Goal: Information Seeking & Learning: Learn about a topic

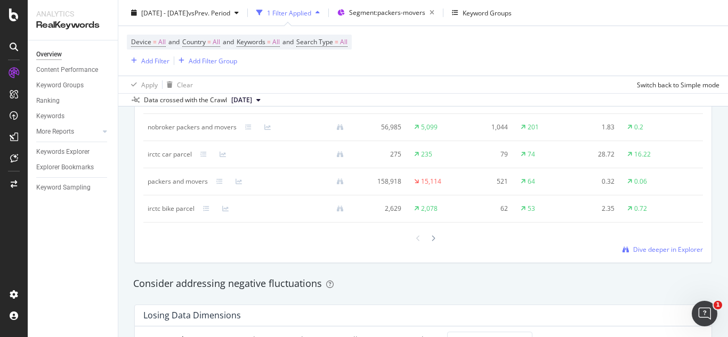
scroll to position [1069, 0]
click at [681, 247] on div at bounding box center [423, 239] width 560 height 14
click at [681, 255] on span "Dive deeper in Explorer" at bounding box center [668, 250] width 70 height 9
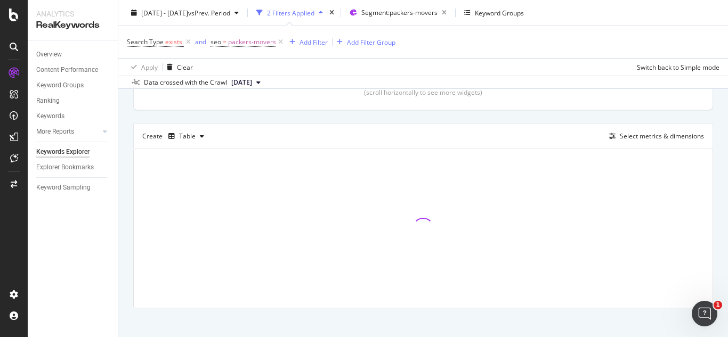
scroll to position [267, 0]
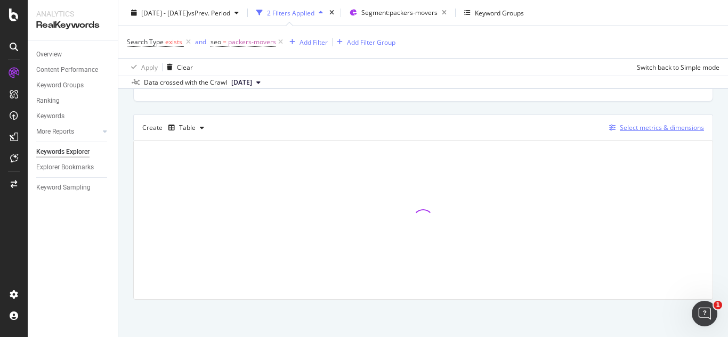
click at [615, 133] on div "Select metrics & dimensions" at bounding box center [654, 128] width 99 height 12
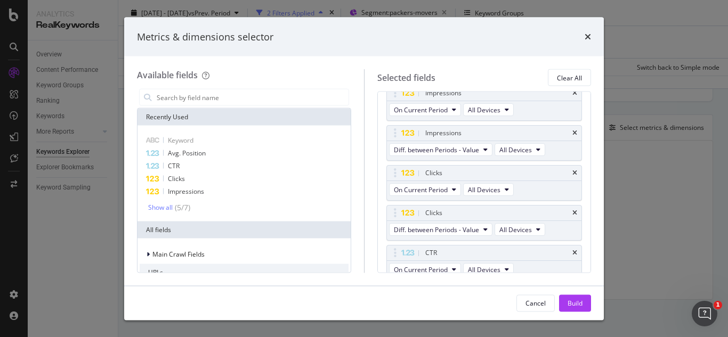
scroll to position [332, 0]
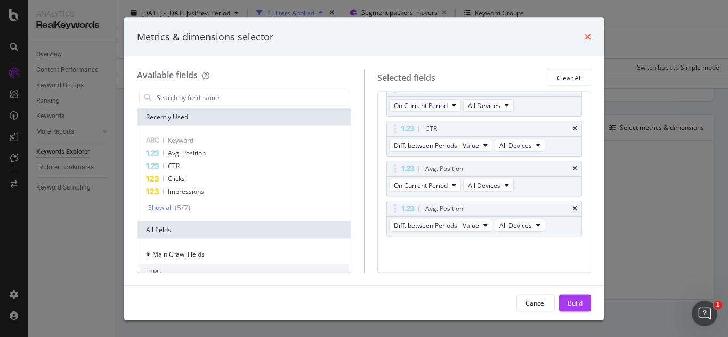
click at [588, 34] on icon "times" at bounding box center [588, 37] width 6 height 9
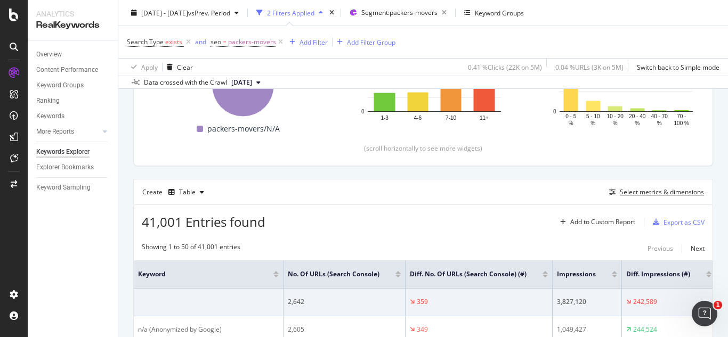
scroll to position [0, 0]
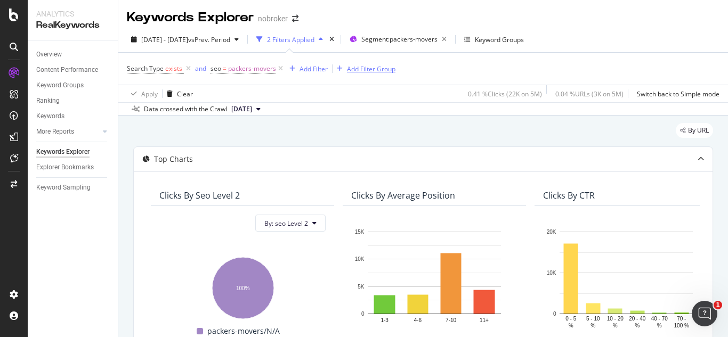
click at [375, 71] on div "Add Filter Group" at bounding box center [371, 68] width 49 height 9
click at [398, 85] on div "Search Type exists and seo = packers-movers Add Filter Add Filter Group Apply C…" at bounding box center [423, 78] width 593 height 50
click at [300, 68] on div "Add Filter" at bounding box center [314, 68] width 28 height 9
click at [512, 71] on div "Search Type exists and seo = packers-movers Add Filter Add Filter Group" at bounding box center [423, 69] width 593 height 32
click at [319, 71] on div "Add Filter" at bounding box center [314, 68] width 28 height 9
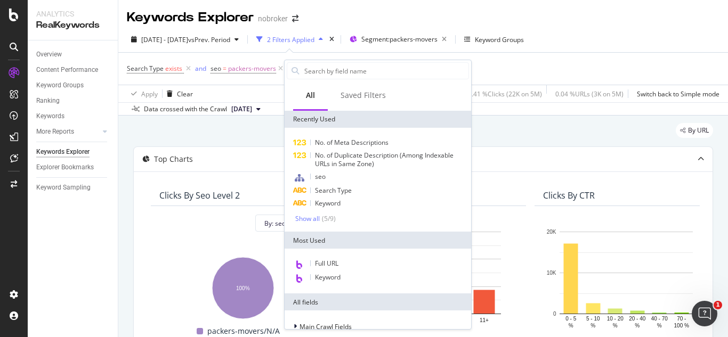
click at [537, 69] on div "Search Type exists and seo = packers-movers Add Filter Add Filter Group" at bounding box center [423, 69] width 593 height 32
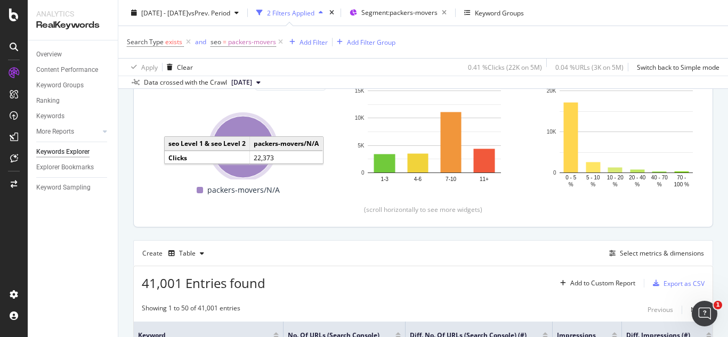
scroll to position [141, 0]
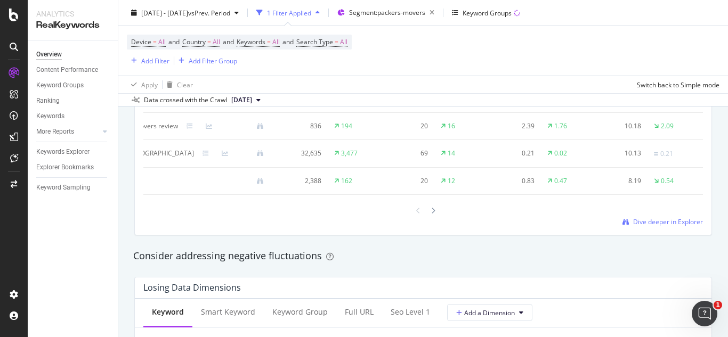
scroll to position [1100, 0]
click at [656, 217] on div at bounding box center [423, 210] width 560 height 14
click at [657, 226] on span "Dive deeper in Explorer" at bounding box center [668, 221] width 70 height 9
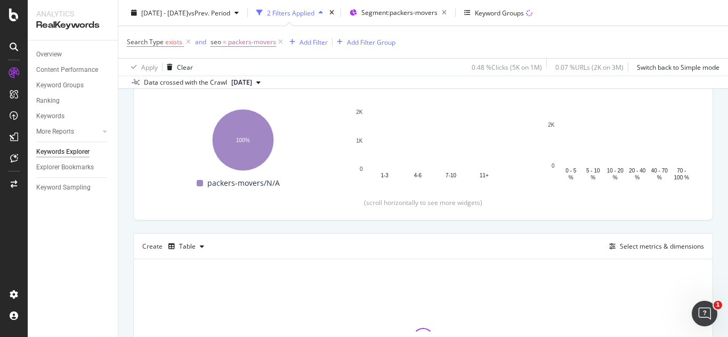
scroll to position [267, 0]
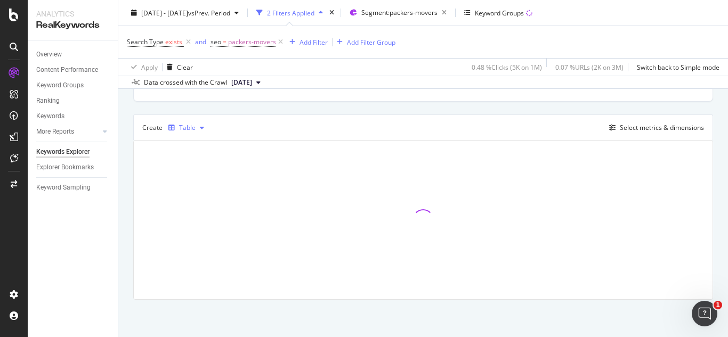
click at [207, 133] on div "Table" at bounding box center [186, 128] width 44 height 16
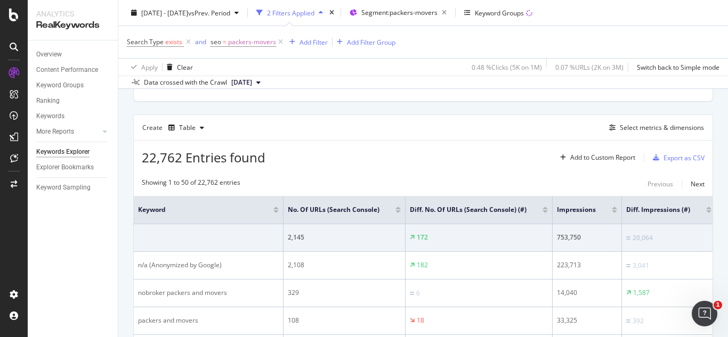
click at [260, 130] on div "Create Table Select metrics & dimensions" at bounding box center [423, 128] width 580 height 26
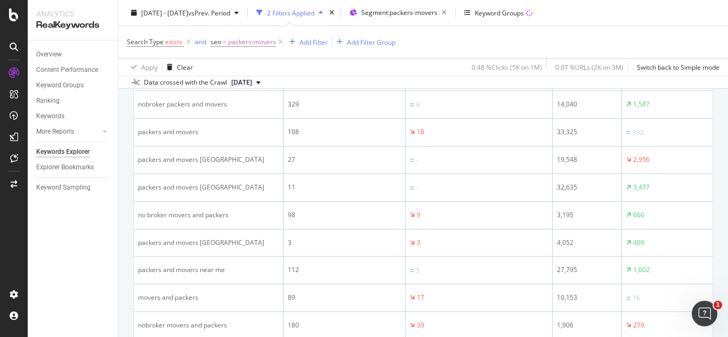
scroll to position [455, 0]
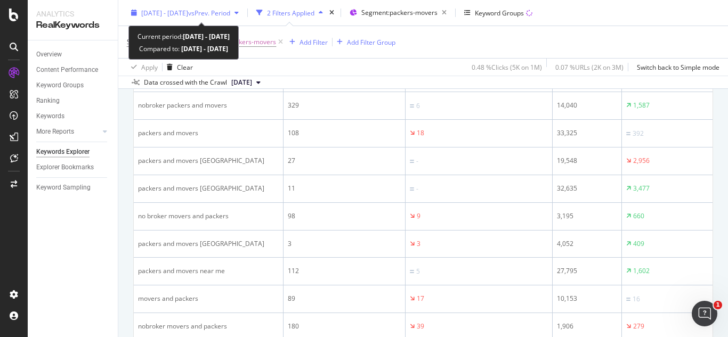
click at [230, 8] on span "vs Prev. Period" at bounding box center [209, 12] width 42 height 9
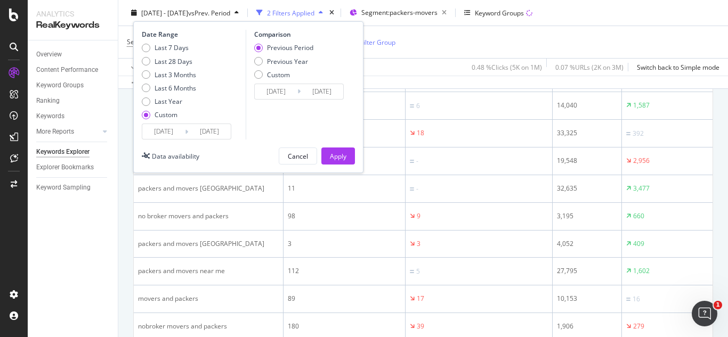
click at [168, 134] on input "2025/08/25" at bounding box center [163, 131] width 43 height 15
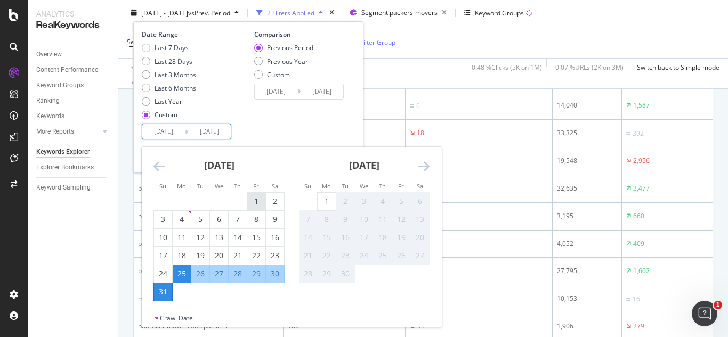
click at [258, 199] on div "1" at bounding box center [256, 201] width 18 height 11
type input "2025/08/01"
type input "2025/07/01"
type input "2025/07/31"
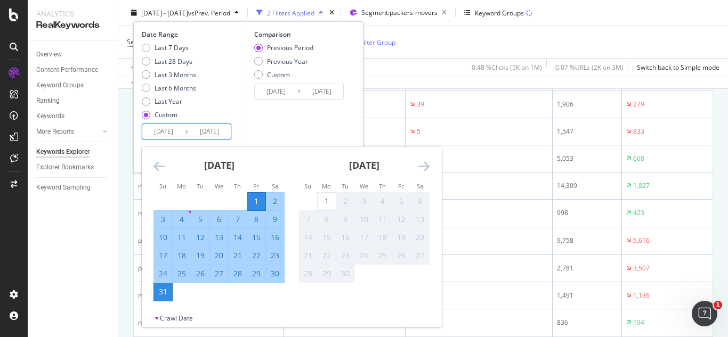
scroll to position [677, 0]
click at [212, 294] on td "Calendar" at bounding box center [219, 292] width 19 height 18
click at [169, 294] on div "31" at bounding box center [163, 292] width 18 height 11
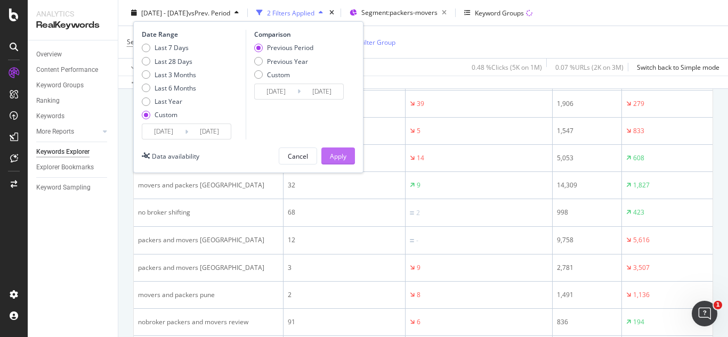
click at [342, 162] on div "Apply" at bounding box center [338, 156] width 17 height 16
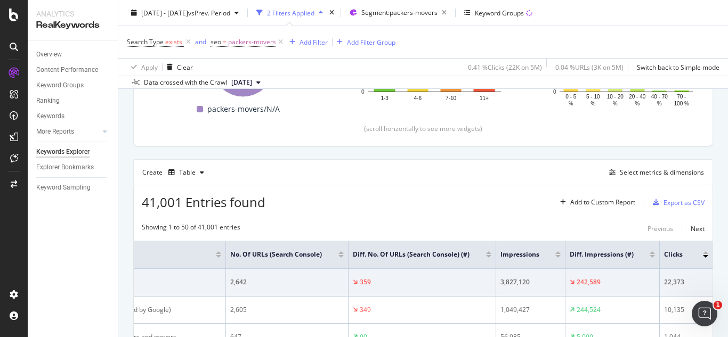
scroll to position [223, 0]
click at [560, 201] on icon "button" at bounding box center [563, 202] width 6 height 6
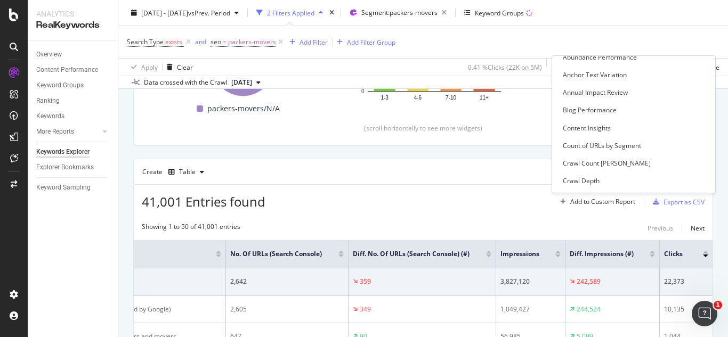
scroll to position [133, 0]
click at [379, 222] on div "Showing 1 to 50 of 41,001 entries Previous Next" at bounding box center [423, 228] width 579 height 13
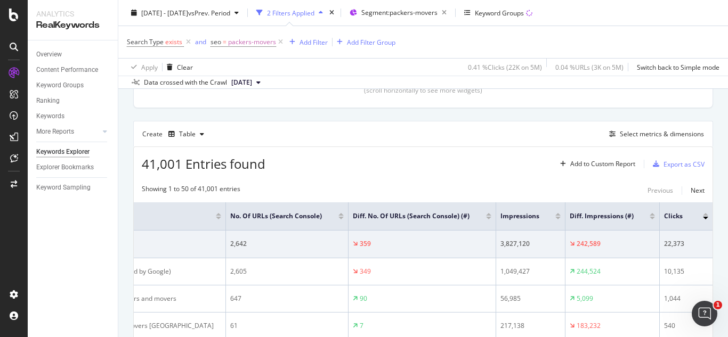
scroll to position [0, 0]
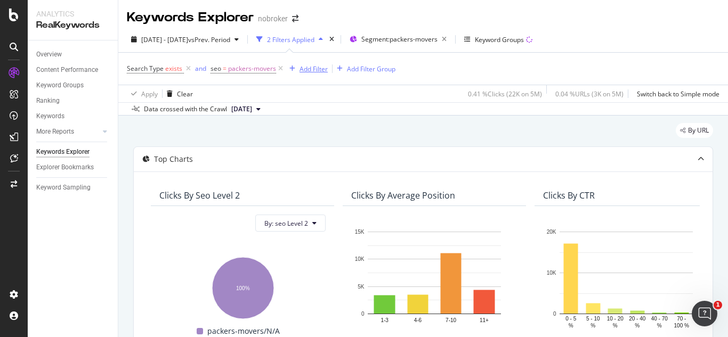
click at [308, 64] on div "Add Filter" at bounding box center [314, 68] width 28 height 9
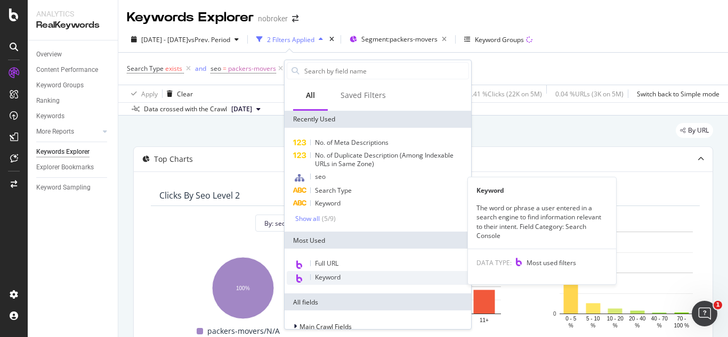
click at [334, 277] on span "Keyword" at bounding box center [328, 277] width 26 height 9
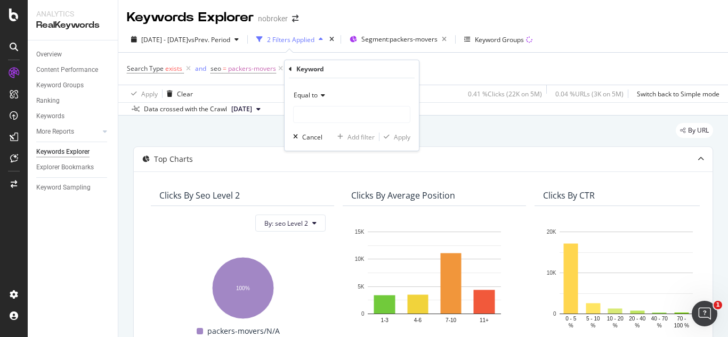
click at [319, 92] on div "Equal to" at bounding box center [351, 95] width 117 height 17
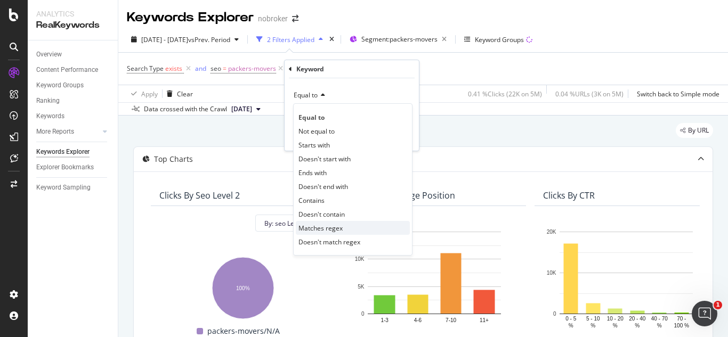
click at [339, 228] on span "Matches regex" at bounding box center [320, 228] width 44 height 9
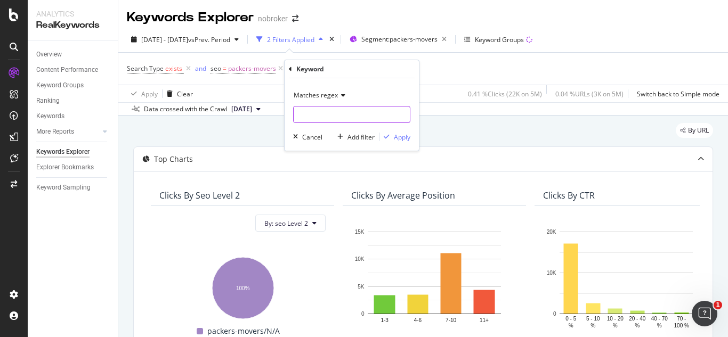
click at [329, 113] on input "text" at bounding box center [352, 114] width 116 height 17
click at [333, 94] on span "Matches regex" at bounding box center [316, 95] width 44 height 9
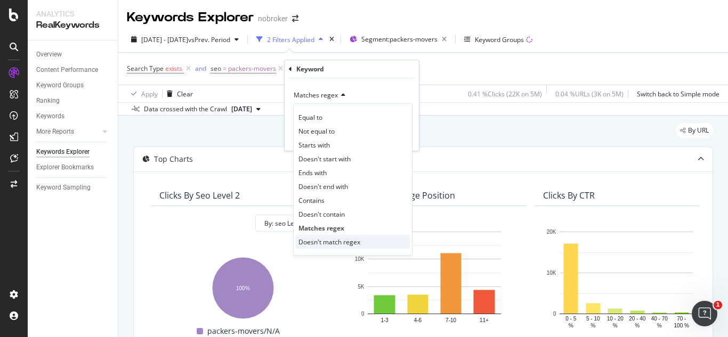
click at [341, 242] on span "Doesn't match regex" at bounding box center [329, 242] width 62 height 9
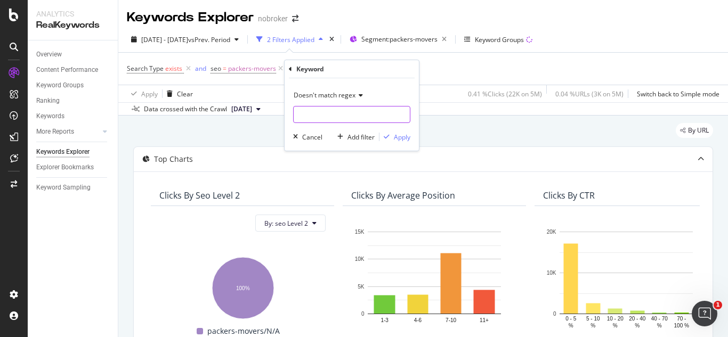
click at [316, 116] on input "text" at bounding box center [352, 114] width 116 height 17
type input "nobroker|no broker|nobrokers|"
click at [324, 92] on span "Doesn't match regex" at bounding box center [325, 95] width 62 height 9
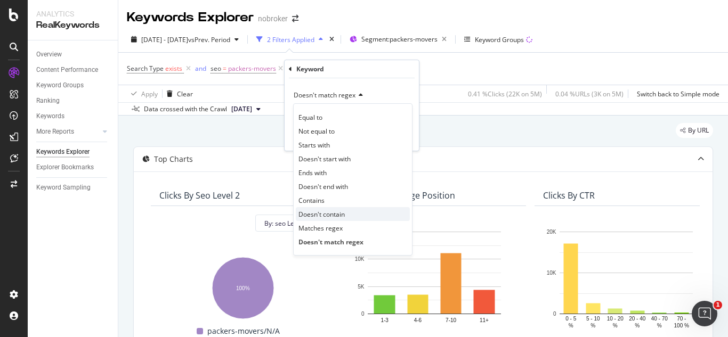
click at [342, 214] on span "Doesn't contain" at bounding box center [321, 214] width 46 height 9
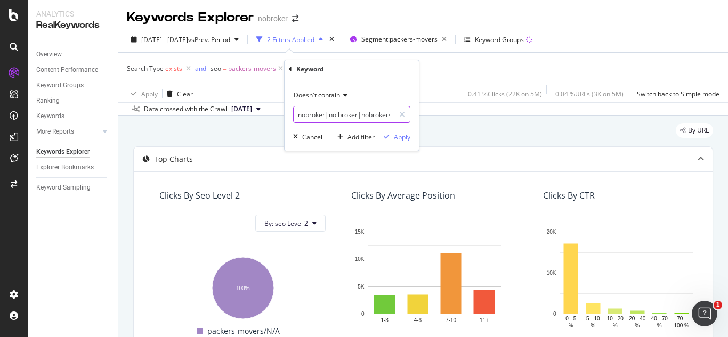
click at [351, 115] on input "nobroker|no broker|nobrokers|" at bounding box center [344, 114] width 101 height 17
type input "nobroker|no broker|nobrokers|nobroker's"
click at [395, 138] on div "Apply" at bounding box center [402, 137] width 17 height 9
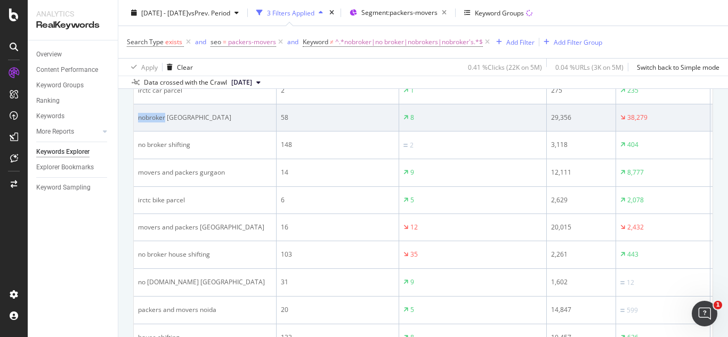
drag, startPoint x: 164, startPoint y: 117, endPoint x: 134, endPoint y: 123, distance: 30.3
click at [134, 123] on td "nobroker [GEOGRAPHIC_DATA]" at bounding box center [205, 117] width 143 height 27
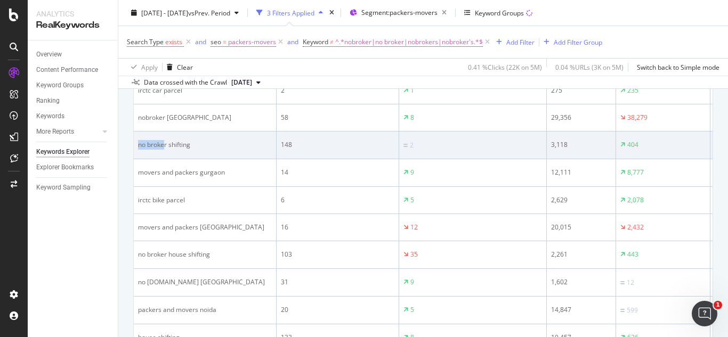
drag, startPoint x: 135, startPoint y: 149, endPoint x: 166, endPoint y: 152, distance: 30.5
click at [166, 152] on td "no broker shifting" at bounding box center [205, 146] width 143 height 28
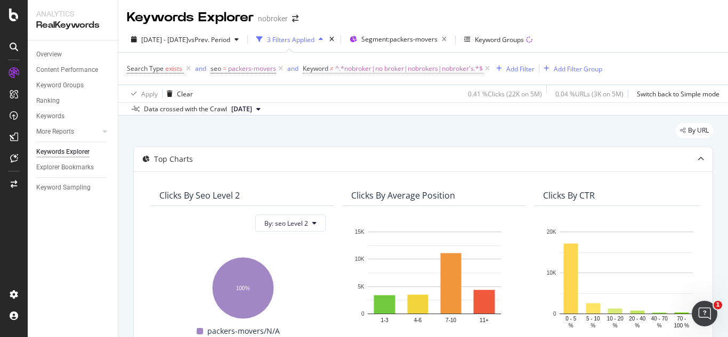
click at [464, 72] on span "^.*nobroker|no broker|nobrokers|nobroker's.*$" at bounding box center [409, 68] width 148 height 15
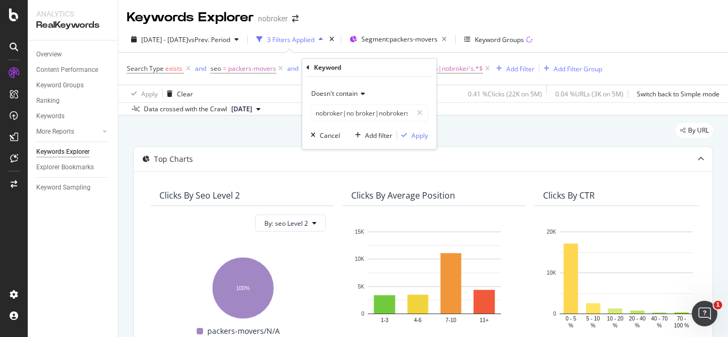
click at [366, 92] on div "Doesn't contain" at bounding box center [369, 93] width 117 height 17
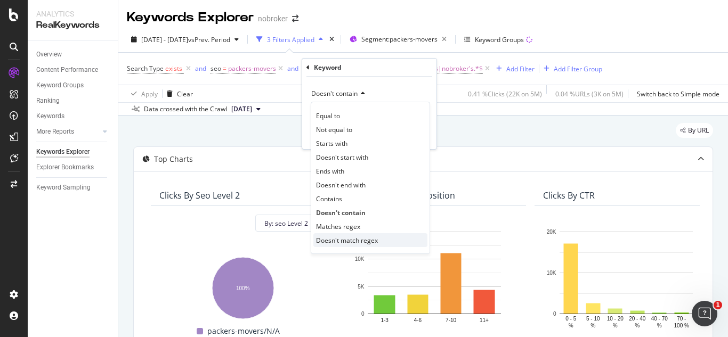
click at [376, 246] on div "Doesn't match regex" at bounding box center [370, 240] width 114 height 14
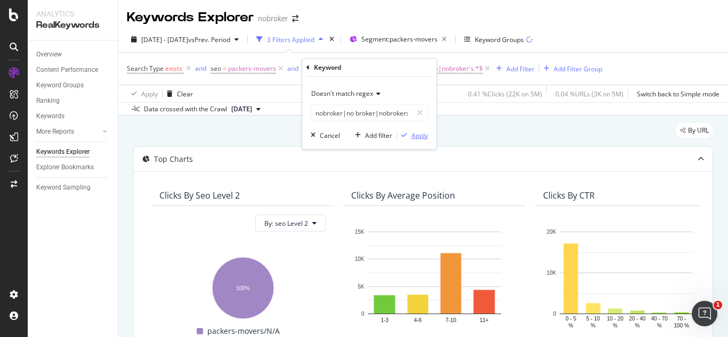
click at [418, 134] on div "Apply" at bounding box center [419, 135] width 17 height 9
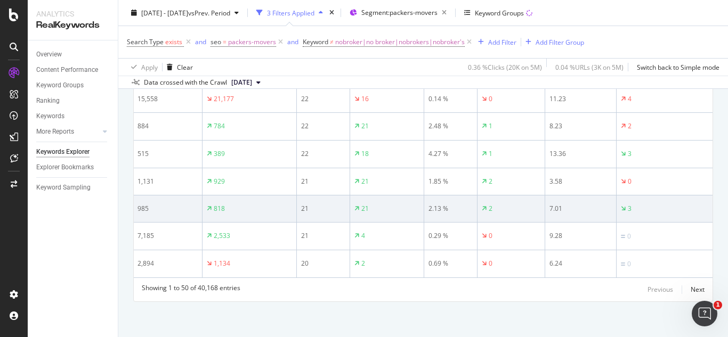
scroll to position [0, 420]
click at [547, 196] on td "7.01" at bounding box center [580, 209] width 71 height 27
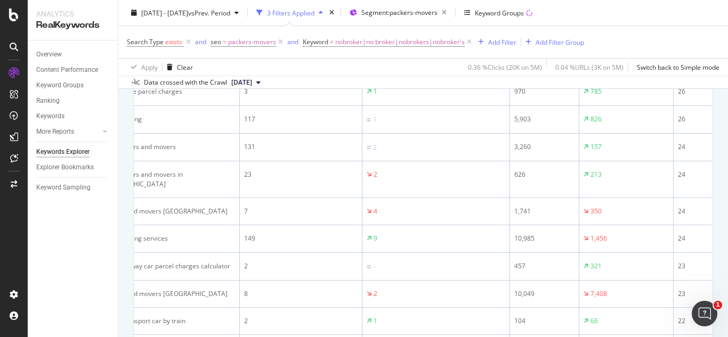
scroll to position [0, 0]
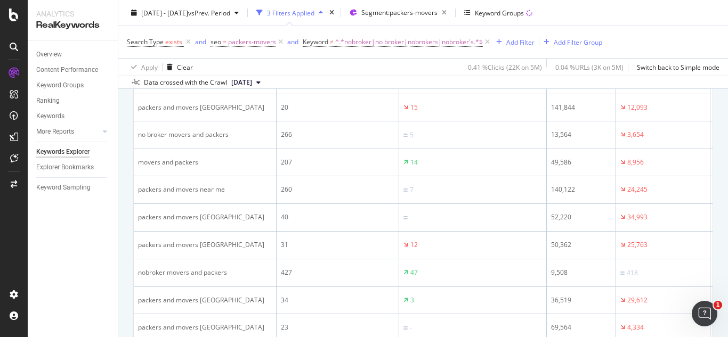
scroll to position [534, 0]
click at [491, 40] on icon at bounding box center [487, 42] width 9 height 11
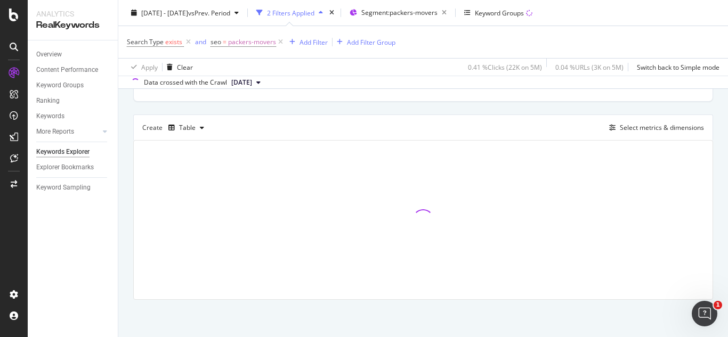
scroll to position [267, 0]
click at [311, 41] on div "Add Filter" at bounding box center [314, 41] width 28 height 9
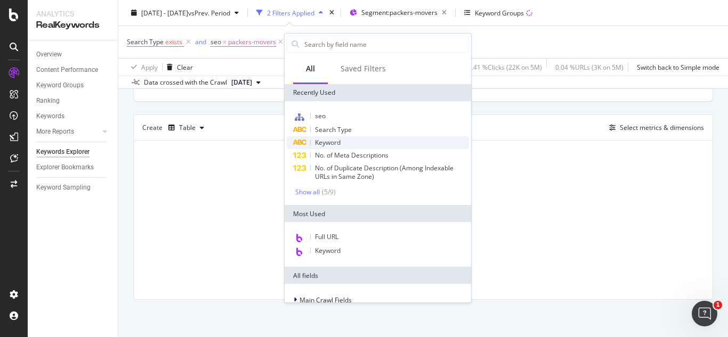
click at [360, 142] on div "Keyword" at bounding box center [378, 142] width 182 height 13
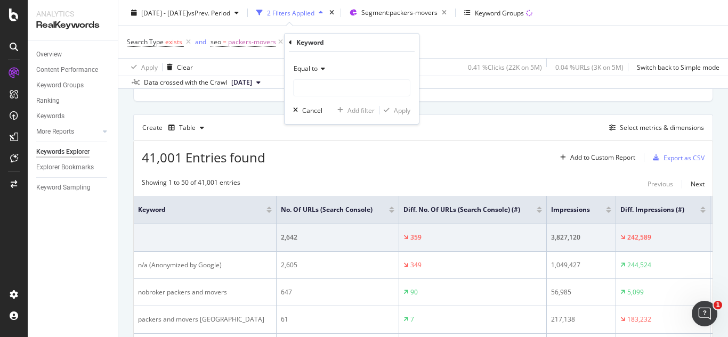
click at [313, 71] on span "Equal to" at bounding box center [306, 68] width 24 height 9
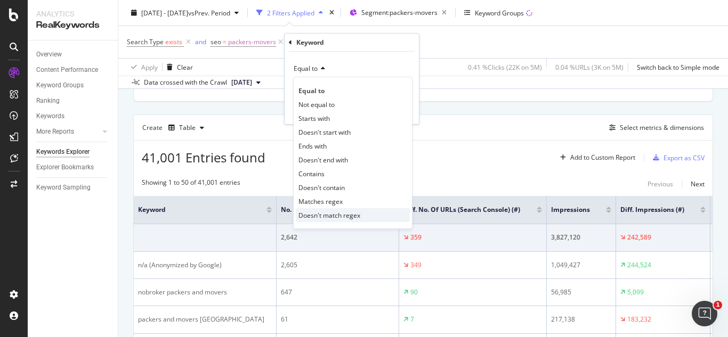
click at [346, 213] on span "Doesn't match regex" at bounding box center [329, 215] width 62 height 9
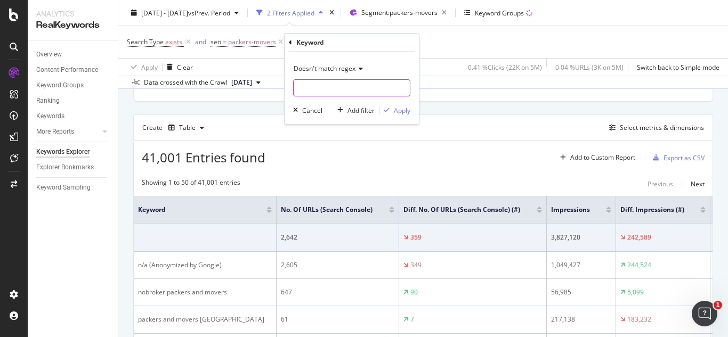
click at [316, 91] on input "text" at bounding box center [352, 87] width 116 height 17
type input "broker"
click at [408, 111] on div "Apply" at bounding box center [402, 110] width 17 height 9
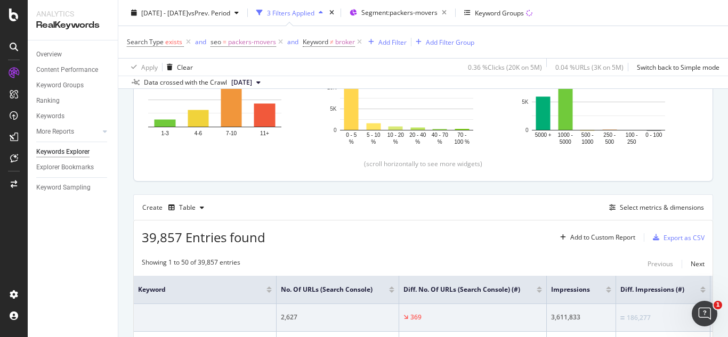
scroll to position [188, 0]
click at [684, 238] on div "Export as CSV" at bounding box center [684, 237] width 41 height 9
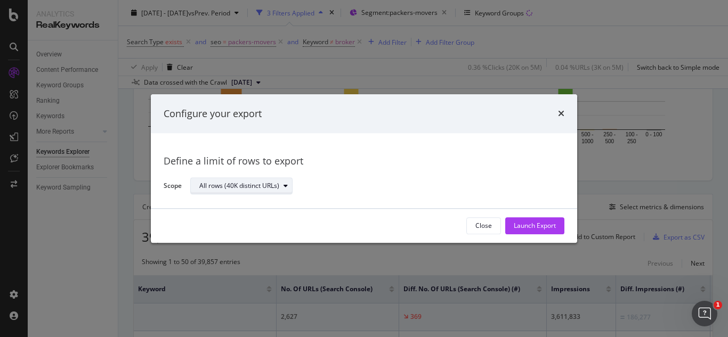
click at [268, 191] on div "All rows (40K distinct URLs)" at bounding box center [245, 186] width 93 height 15
click at [567, 116] on div "Configure your export" at bounding box center [364, 113] width 426 height 39
click at [563, 115] on icon "times" at bounding box center [561, 114] width 6 height 9
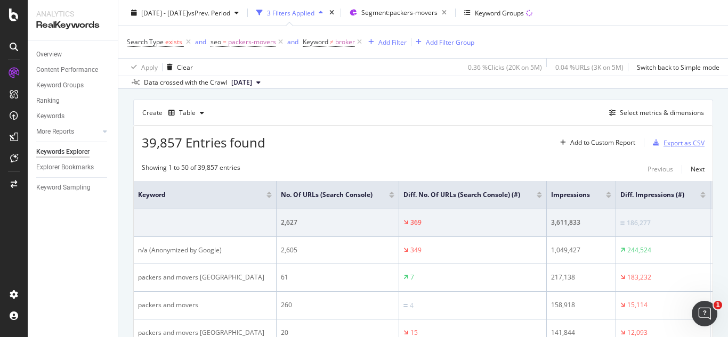
scroll to position [281, 0]
click at [667, 112] on div "Select metrics & dimensions" at bounding box center [662, 113] width 84 height 9
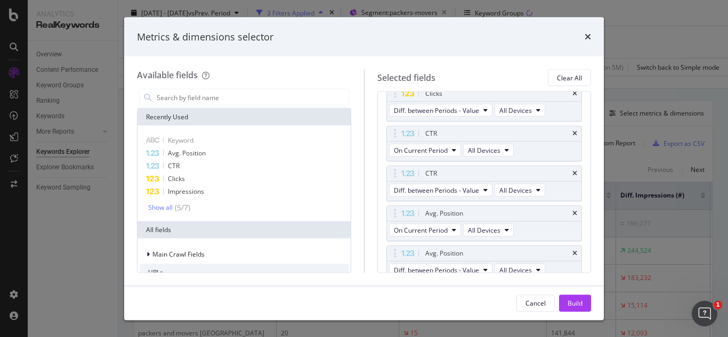
scroll to position [288, 0]
click at [565, 128] on div "CTR" at bounding box center [484, 133] width 195 height 15
click at [572, 131] on icon "times" at bounding box center [574, 134] width 5 height 6
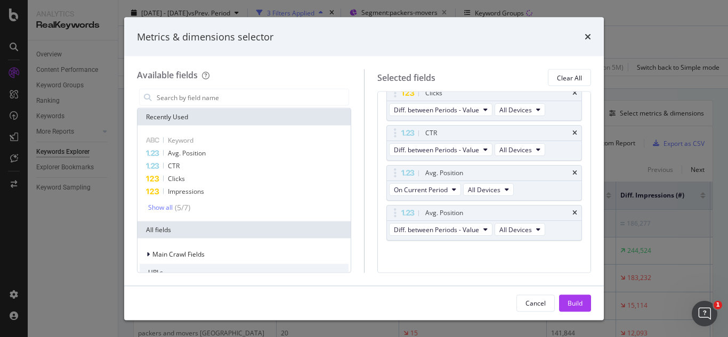
click at [572, 131] on icon "times" at bounding box center [574, 134] width 5 height 6
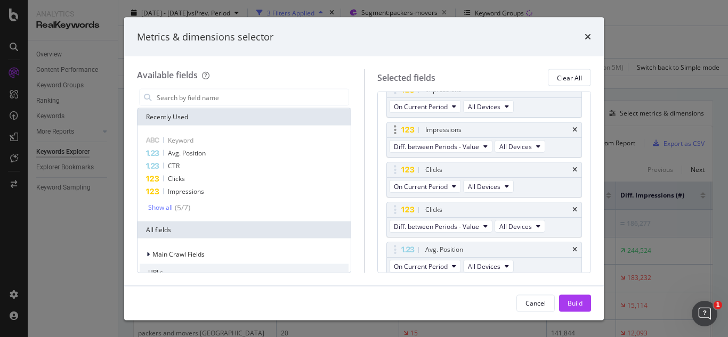
scroll to position [171, 0]
click at [572, 168] on icon "times" at bounding box center [574, 171] width 5 height 6
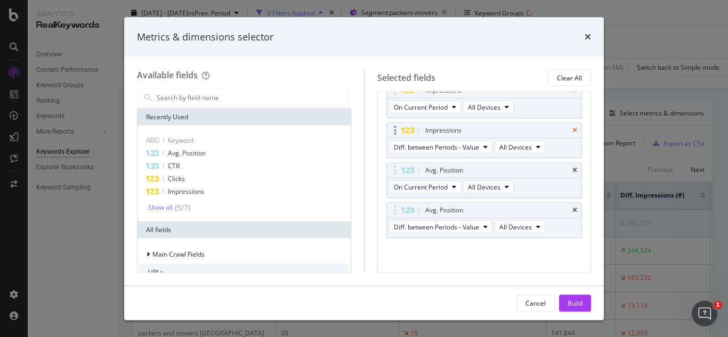
click at [572, 131] on icon "times" at bounding box center [574, 131] width 5 height 6
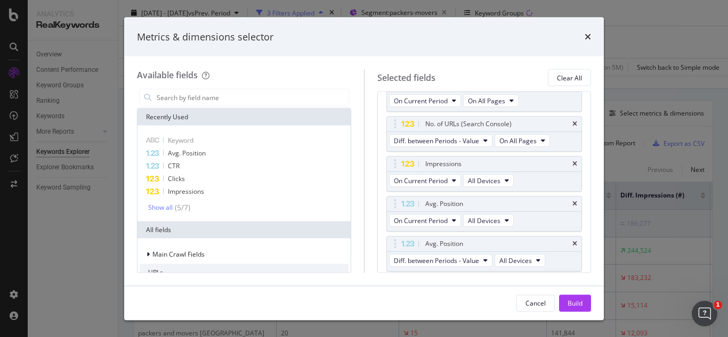
scroll to position [96, 0]
click at [572, 163] on icon "times" at bounding box center [574, 165] width 5 height 6
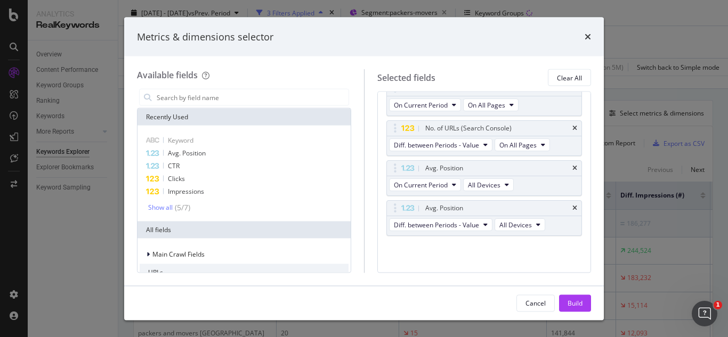
scroll to position [93, 0]
click at [565, 123] on div "No. of URLs (Search Console)" at bounding box center [484, 129] width 195 height 15
click at [577, 295] on button "Build" at bounding box center [575, 303] width 32 height 17
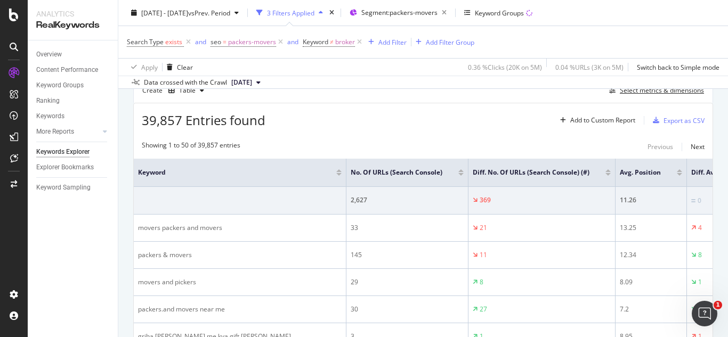
scroll to position [305, 0]
click at [616, 244] on td "12.34" at bounding box center [651, 254] width 71 height 27
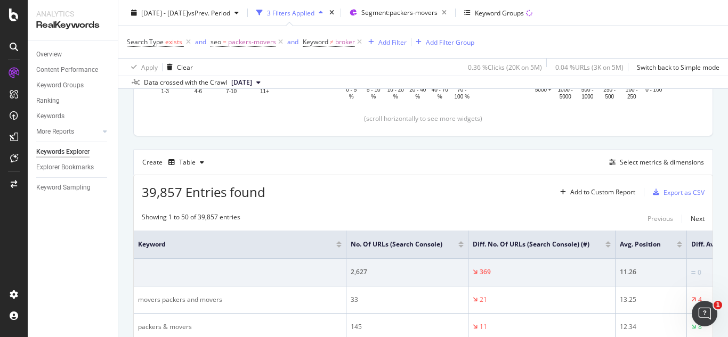
scroll to position [208, 0]
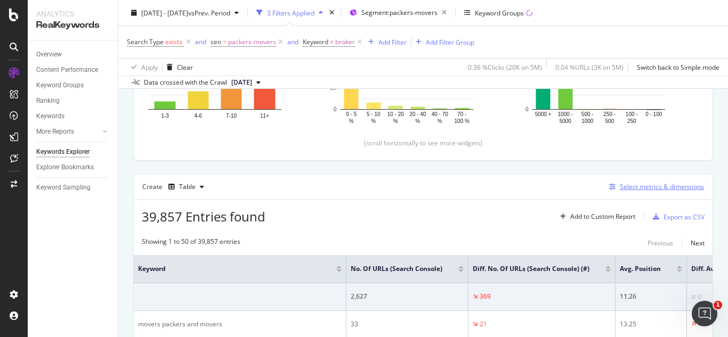
click at [623, 189] on div "Select metrics & dimensions" at bounding box center [662, 186] width 84 height 9
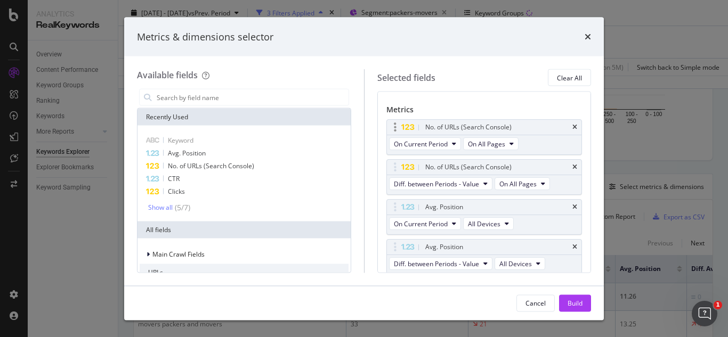
scroll to position [55, 0]
click at [564, 125] on div "No. of URLs (Search Console)" at bounding box center [484, 126] width 195 height 15
click at [572, 128] on icon "times" at bounding box center [574, 127] width 5 height 6
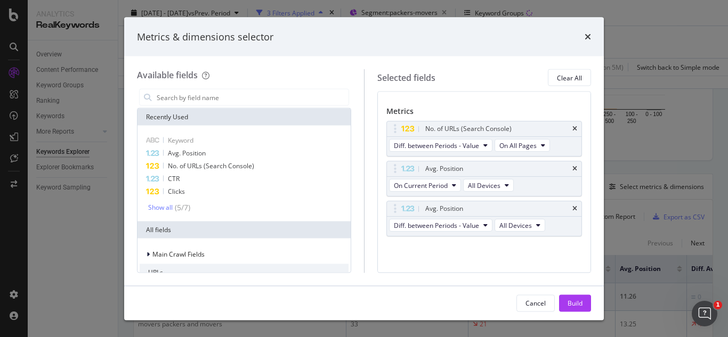
scroll to position [53, 0]
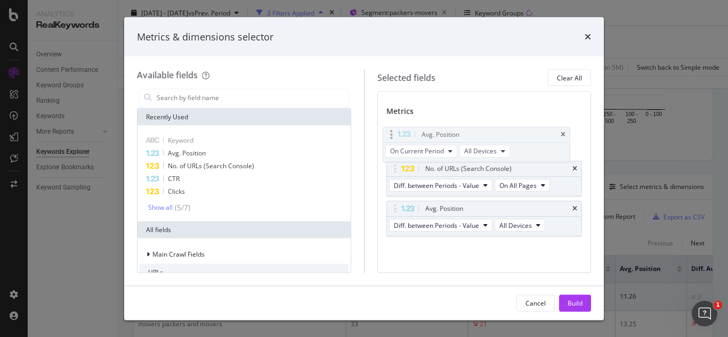
drag, startPoint x: 535, startPoint y: 172, endPoint x: 529, endPoint y: 130, distance: 43.0
click at [529, 130] on body "Analytics RealKeywords Overview Content Performance Keyword Groups Ranking Keyw…" at bounding box center [364, 168] width 728 height 337
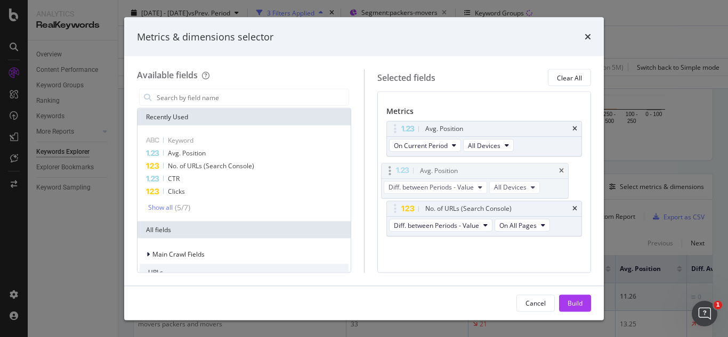
drag, startPoint x: 531, startPoint y: 206, endPoint x: 526, endPoint y: 168, distance: 38.7
click at [526, 168] on body "Analytics RealKeywords Overview Content Performance Keyword Groups Ranking Keyw…" at bounding box center [364, 168] width 728 height 337
click at [580, 307] on div "Build" at bounding box center [575, 302] width 15 height 9
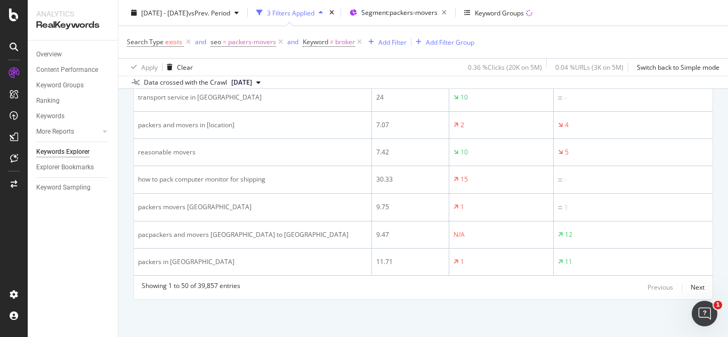
scroll to position [1610, 0]
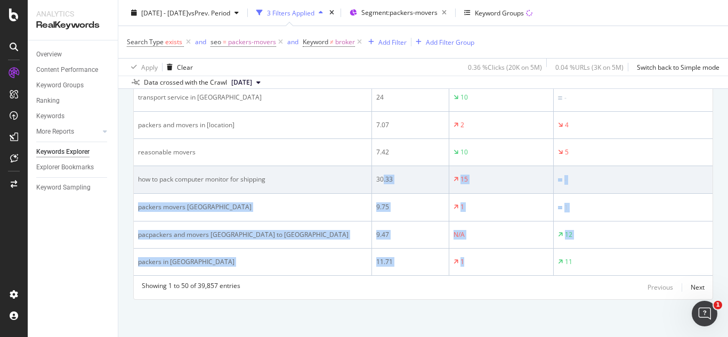
drag, startPoint x: 453, startPoint y: 268, endPoint x: 338, endPoint y: 180, distance: 144.0
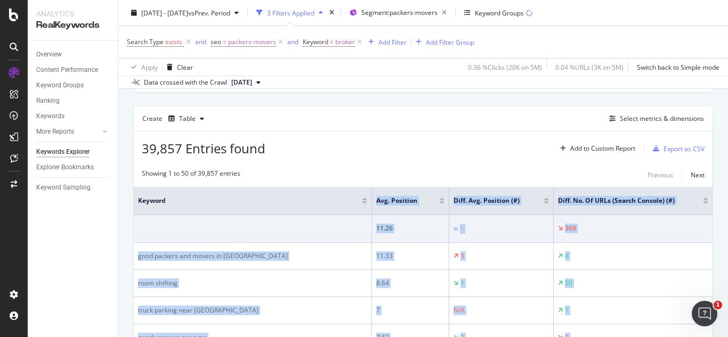
scroll to position [272, 0]
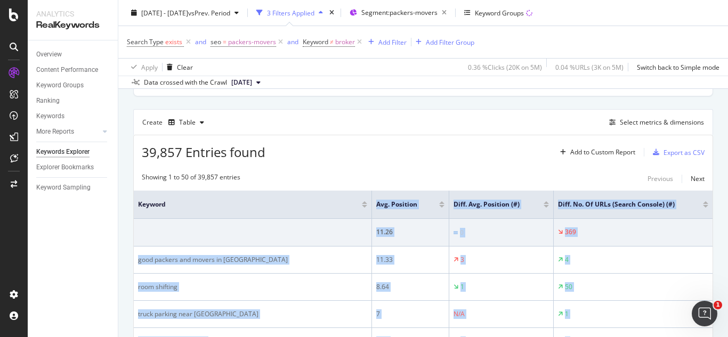
copy table "Avg. Position Diff. Avg. Position (#) Diff. No. of URLs (Search Console) (#) 11…"
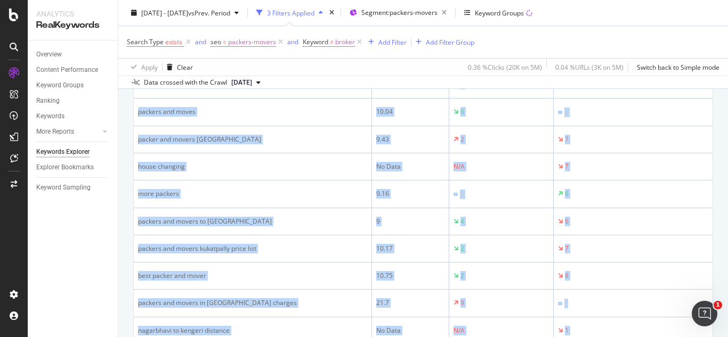
scroll to position [700, 0]
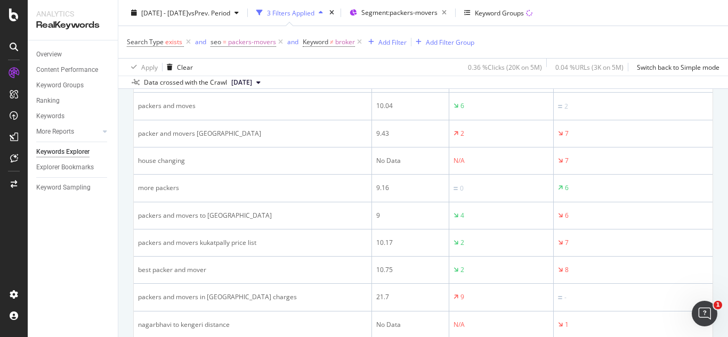
click at [75, 263] on div "Overview Content Performance Keyword Groups Ranking Keywords More Reports Count…" at bounding box center [73, 189] width 90 height 297
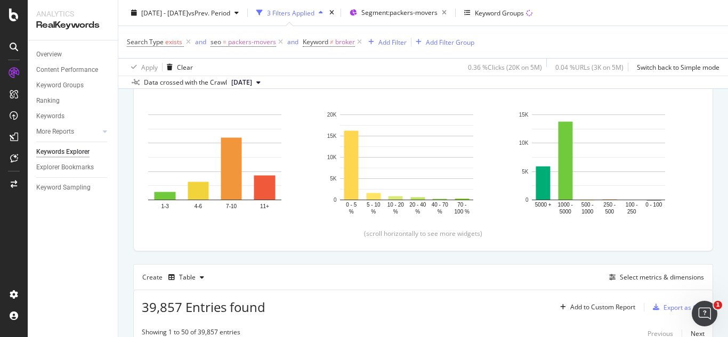
scroll to position [0, 0]
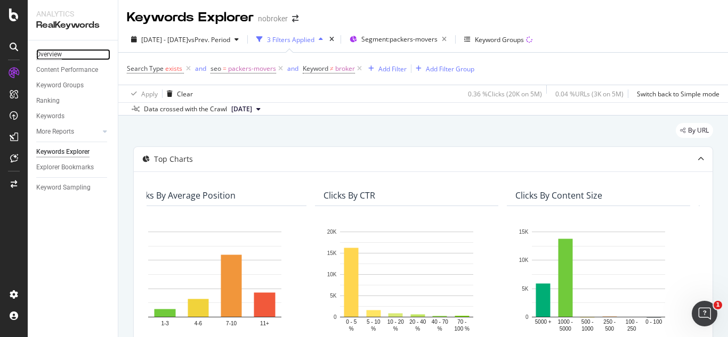
click at [55, 55] on div "Overview" at bounding box center [49, 54] width 26 height 11
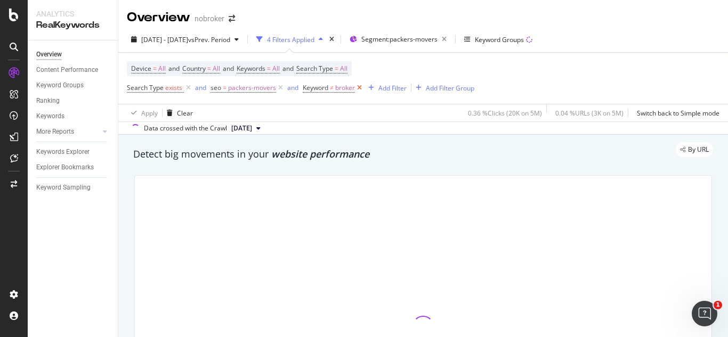
click at [357, 88] on icon at bounding box center [359, 88] width 9 height 11
click at [185, 92] on icon at bounding box center [188, 88] width 9 height 11
click at [197, 85] on icon at bounding box center [196, 88] width 9 height 11
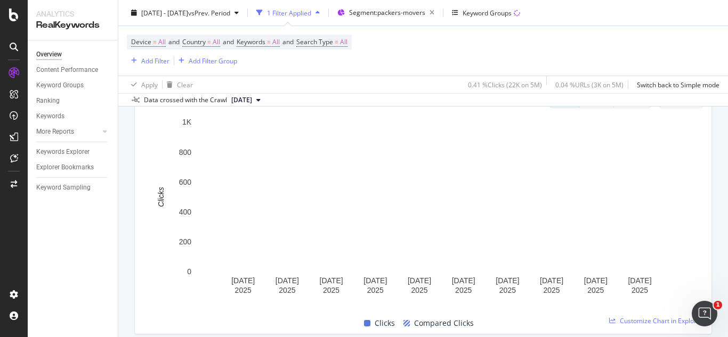
scroll to position [487, 0]
